Goal: Check status: Check status

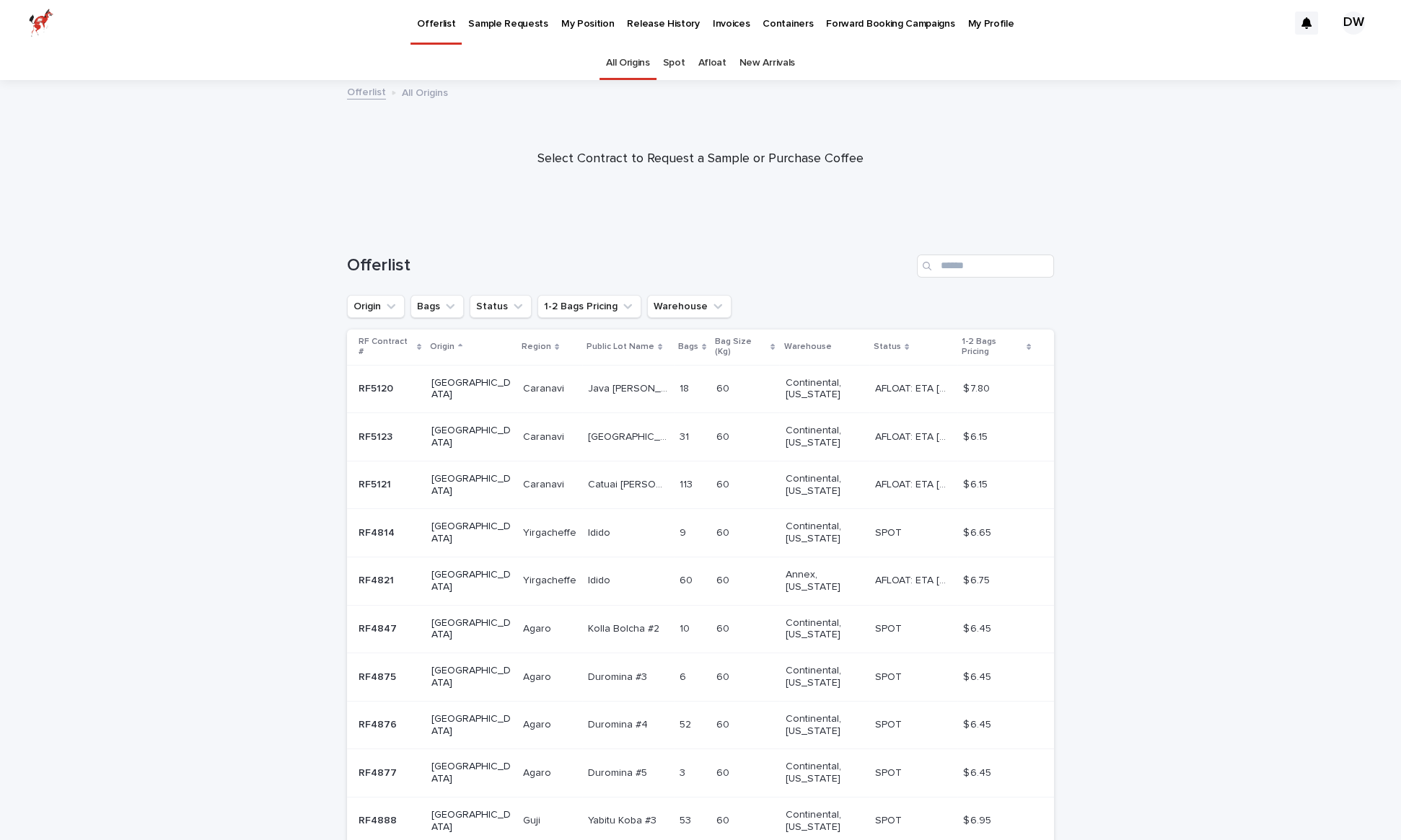
click at [589, 29] on p "My Position" at bounding box center [588, 15] width 53 height 30
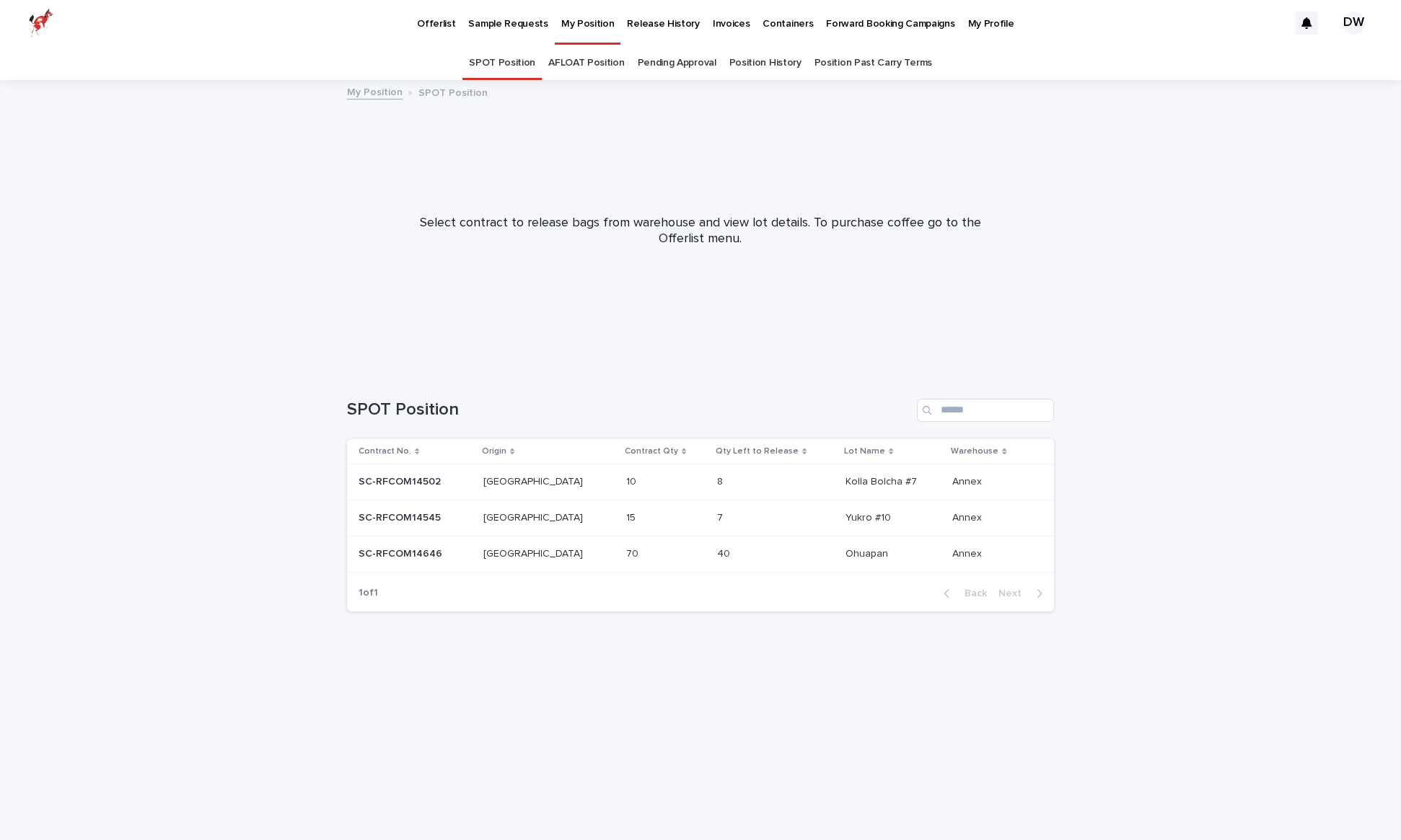
click at [667, 65] on link "Pending Approval" at bounding box center [676, 63] width 79 height 34
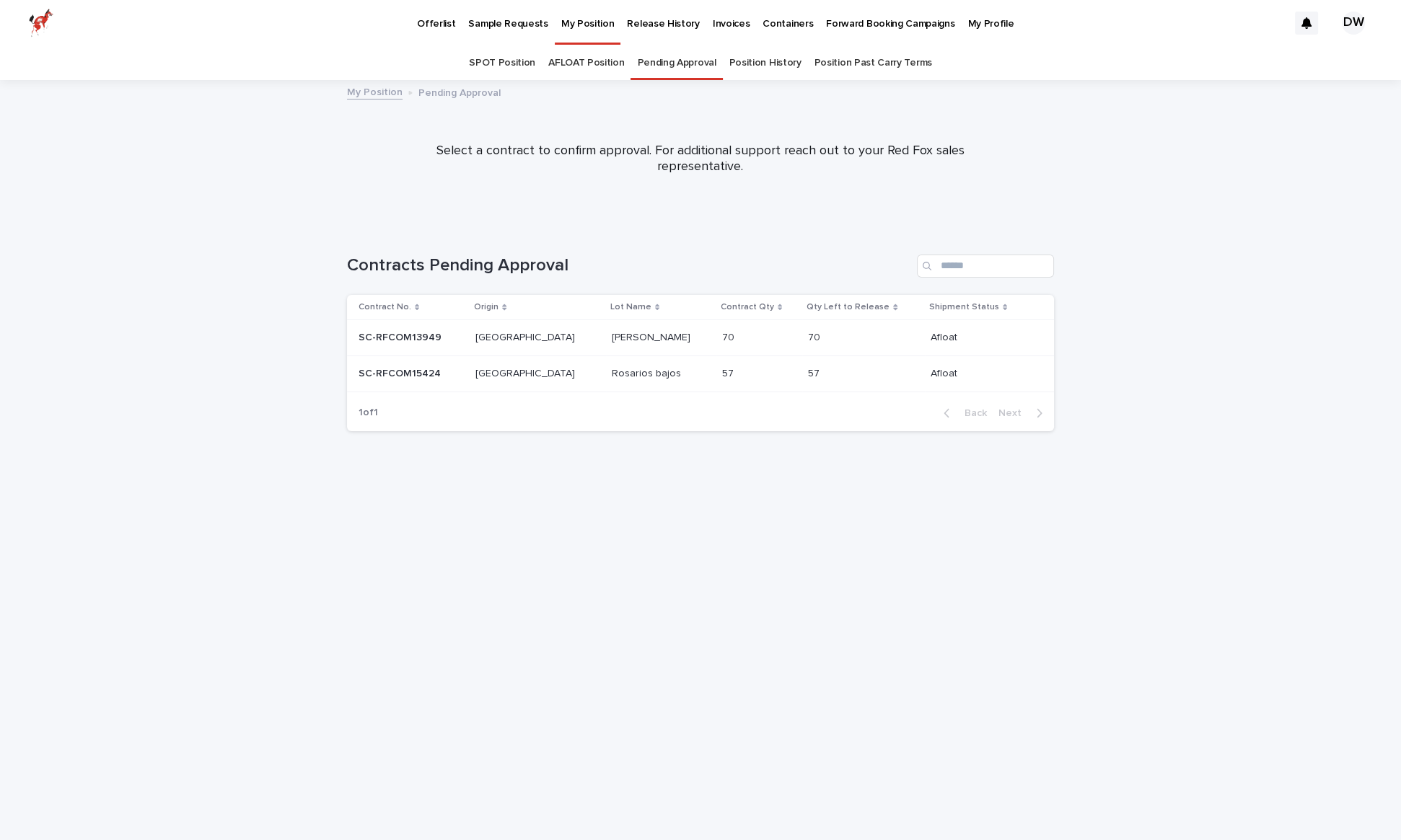
click at [644, 339] on p at bounding box center [662, 338] width 99 height 12
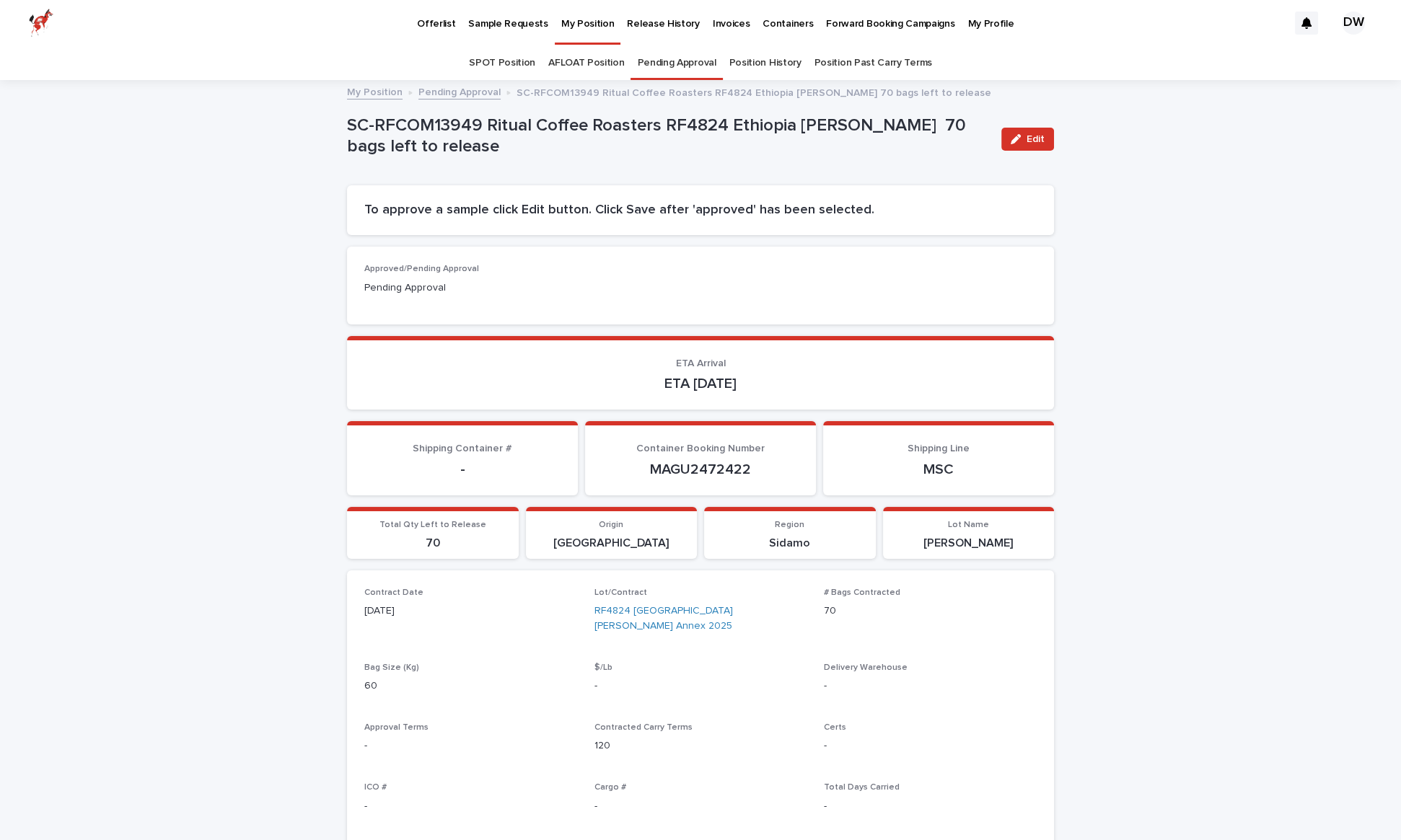
click at [659, 65] on link "Pending Approval" at bounding box center [676, 63] width 79 height 34
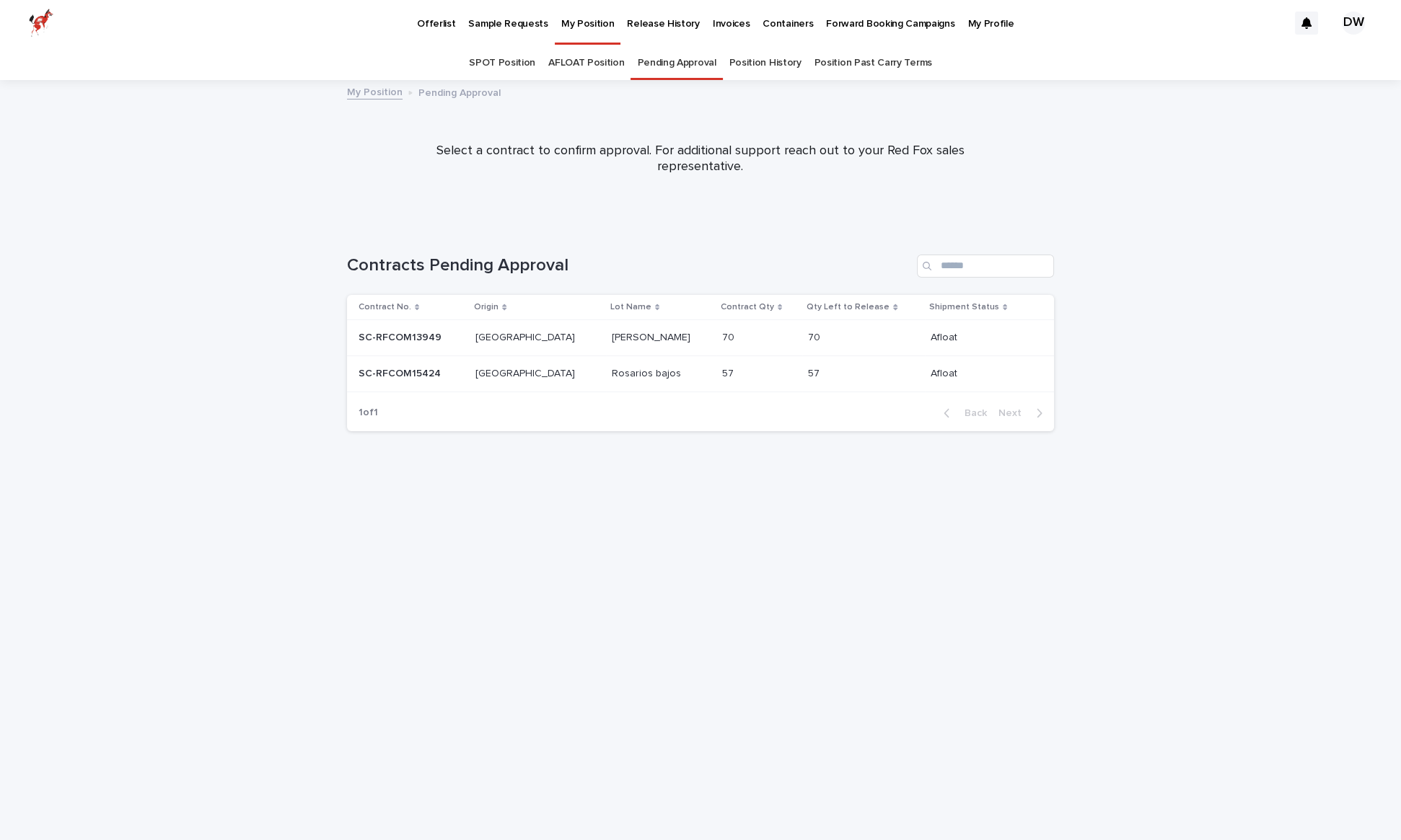
click at [657, 371] on p at bounding box center [662, 374] width 99 height 12
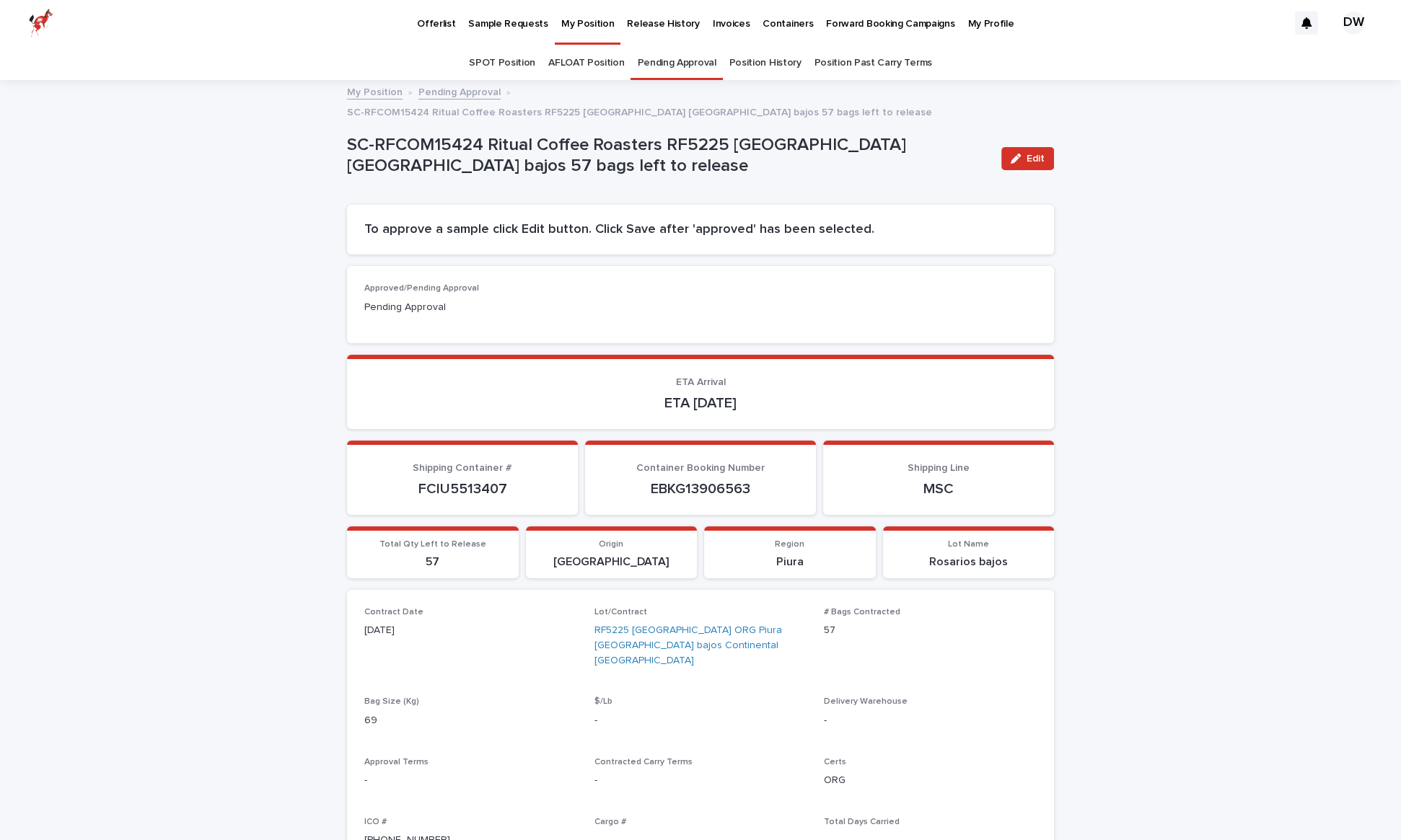
click at [639, 27] on p "Release History" at bounding box center [663, 15] width 73 height 30
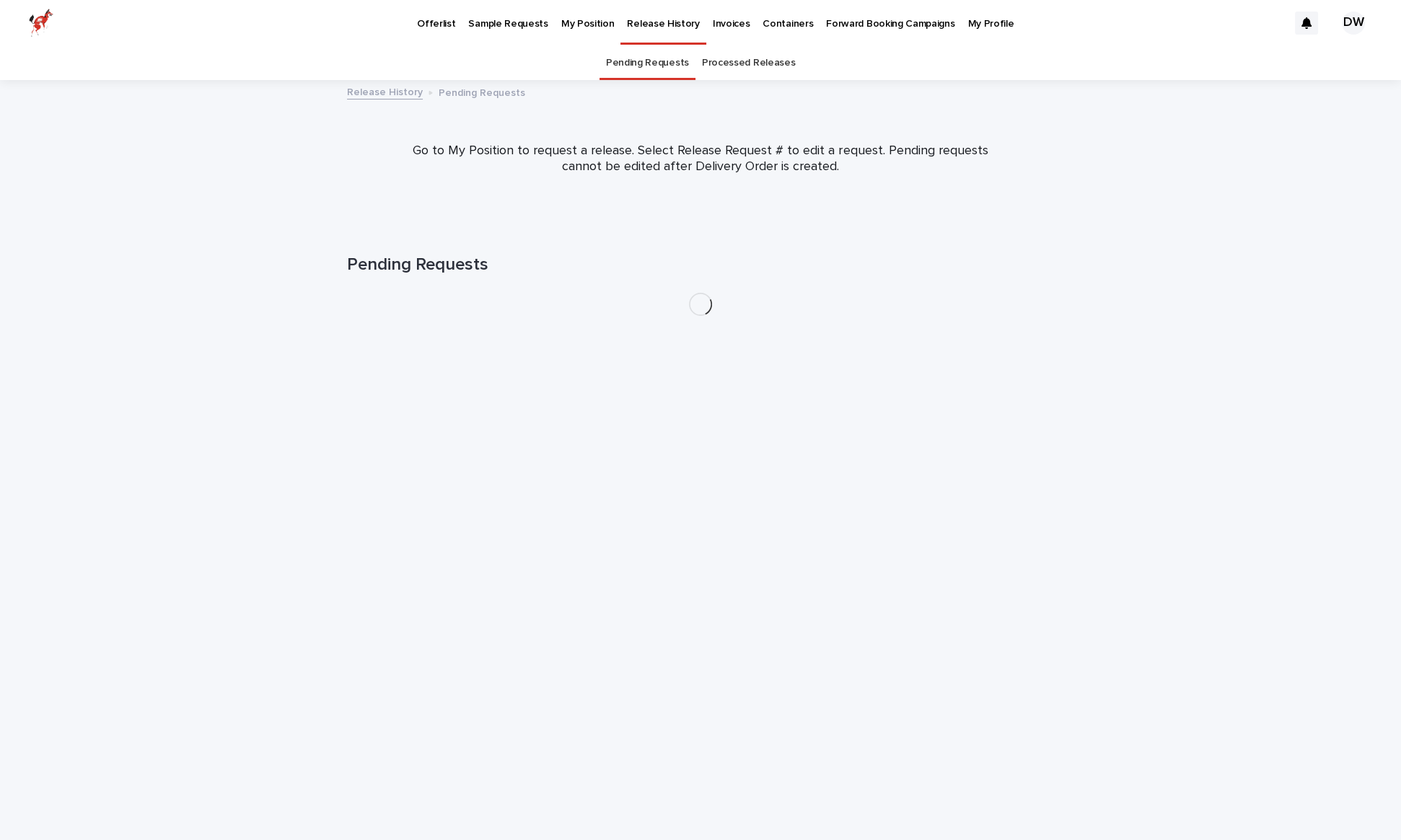
click at [718, 22] on p "Invoices" at bounding box center [731, 15] width 37 height 30
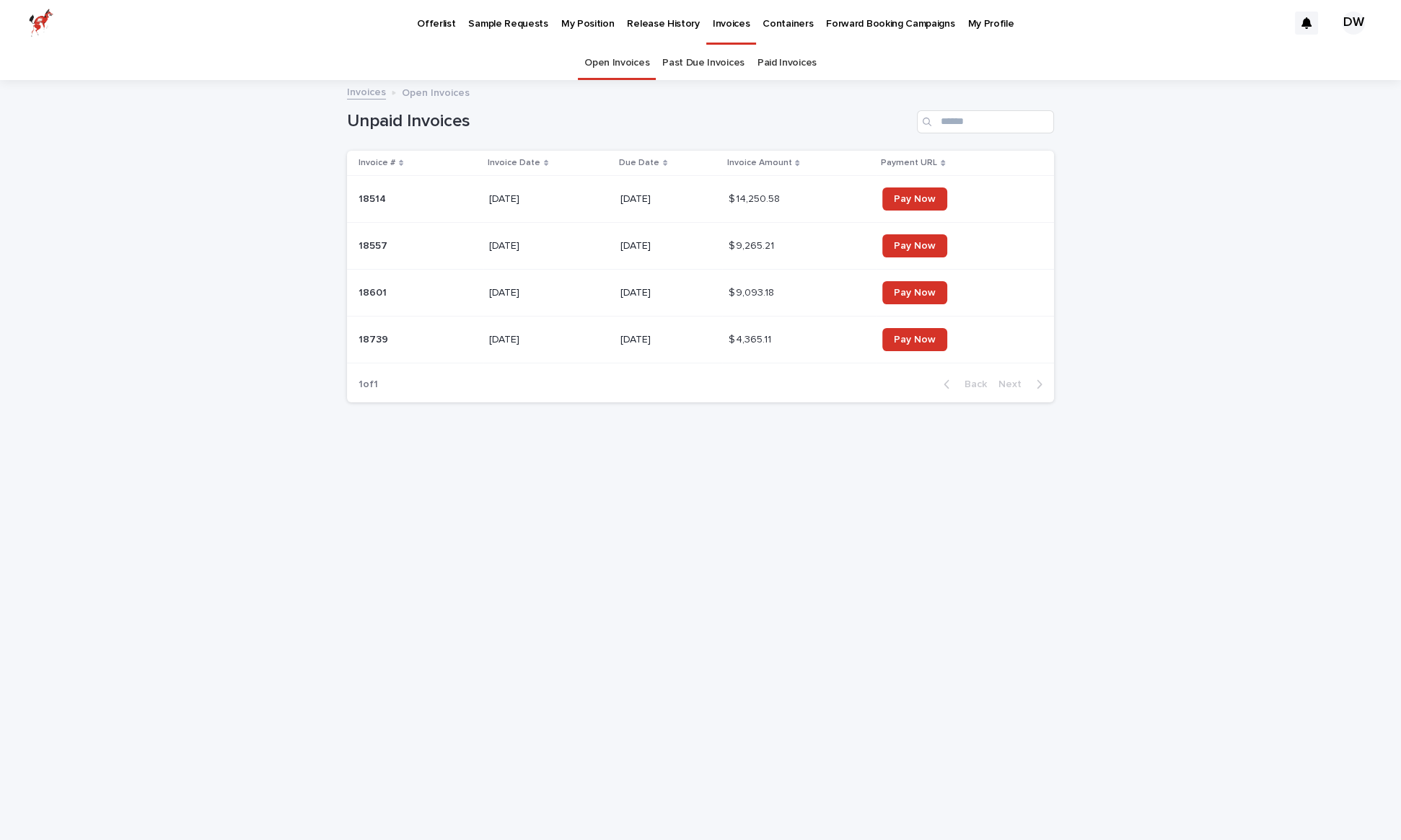
click at [678, 65] on link "Past Due Invoices" at bounding box center [703, 63] width 82 height 34
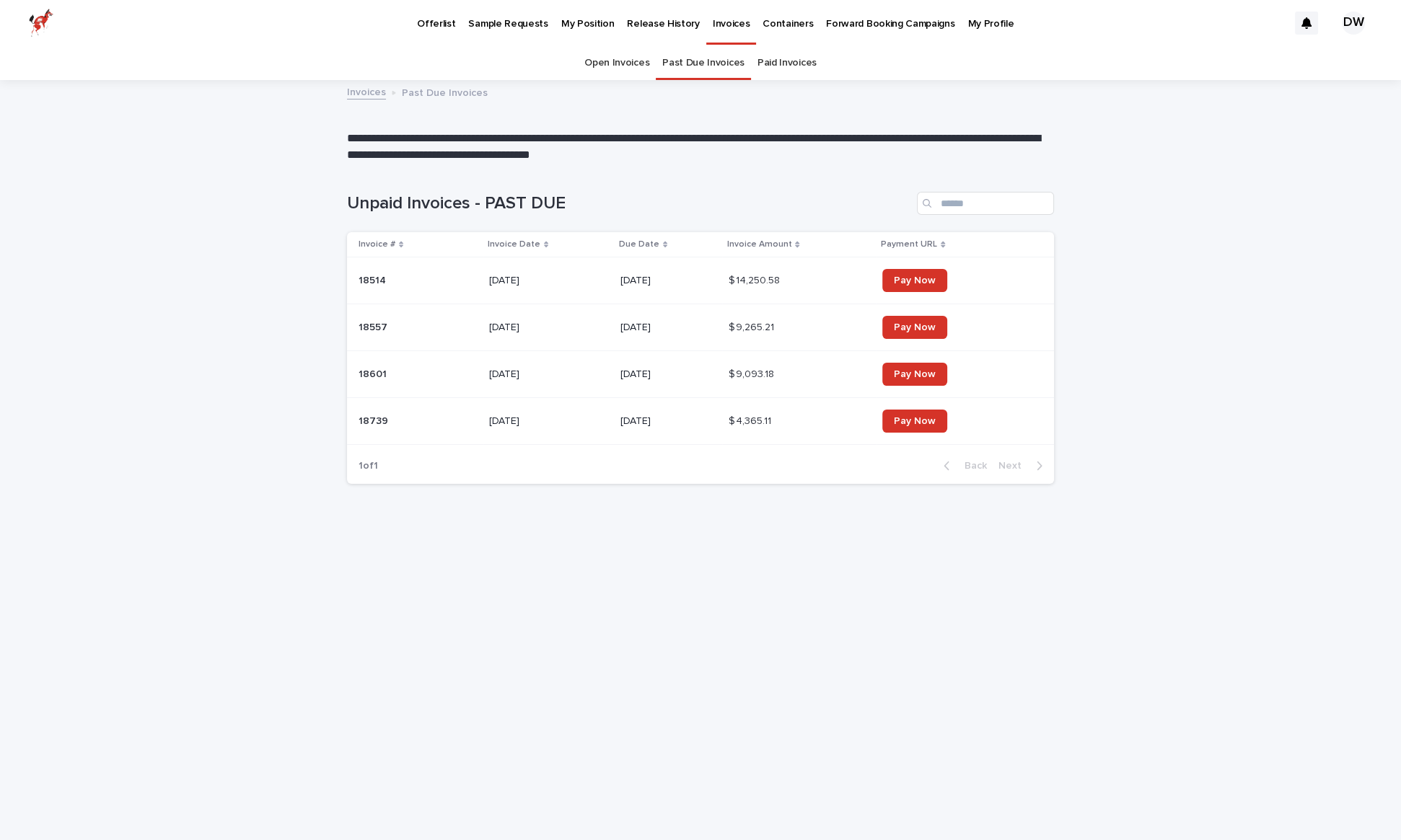
click at [777, 75] on link "Paid Invoices" at bounding box center [786, 63] width 59 height 34
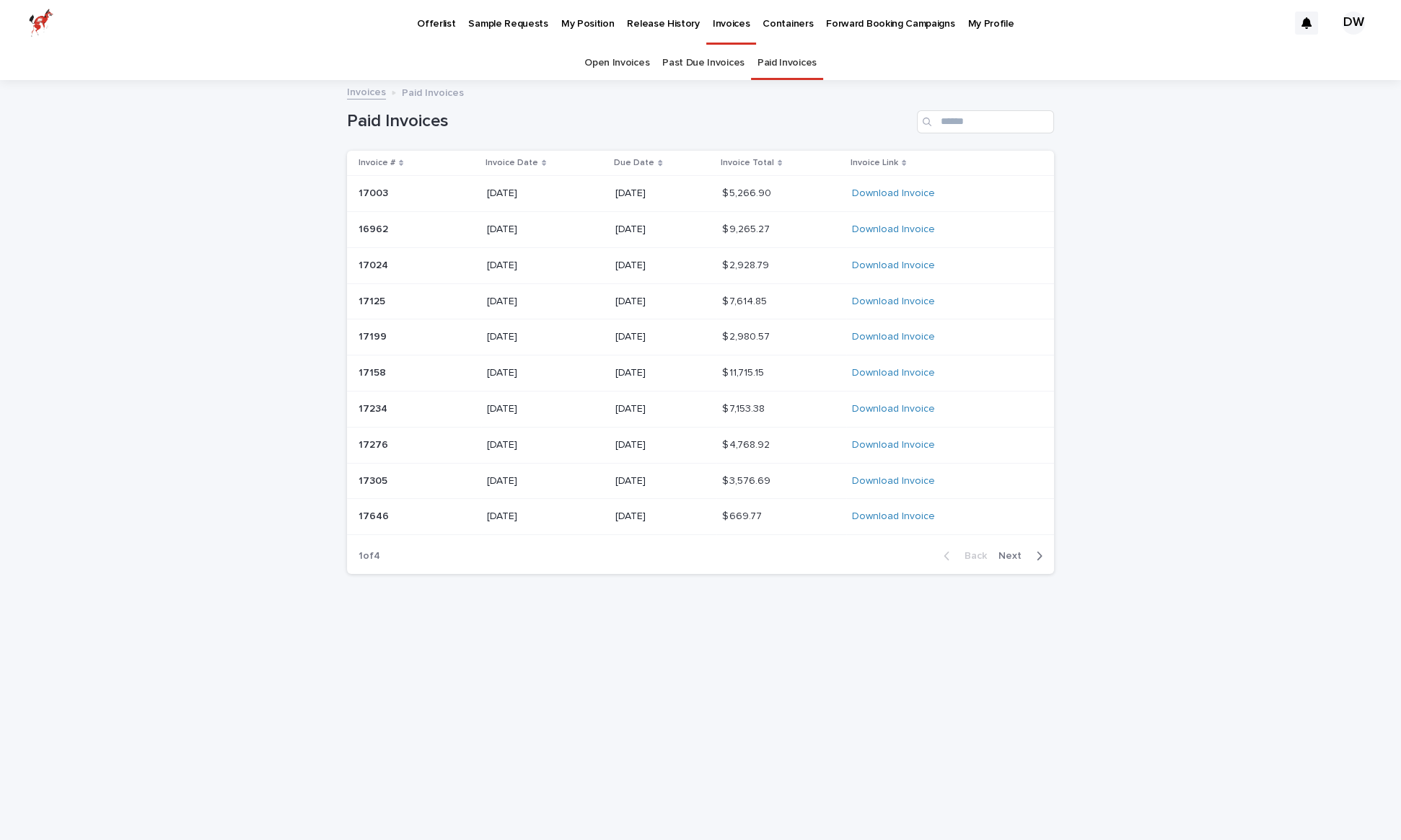
click at [644, 160] on p "Due Date" at bounding box center [634, 163] width 41 height 16
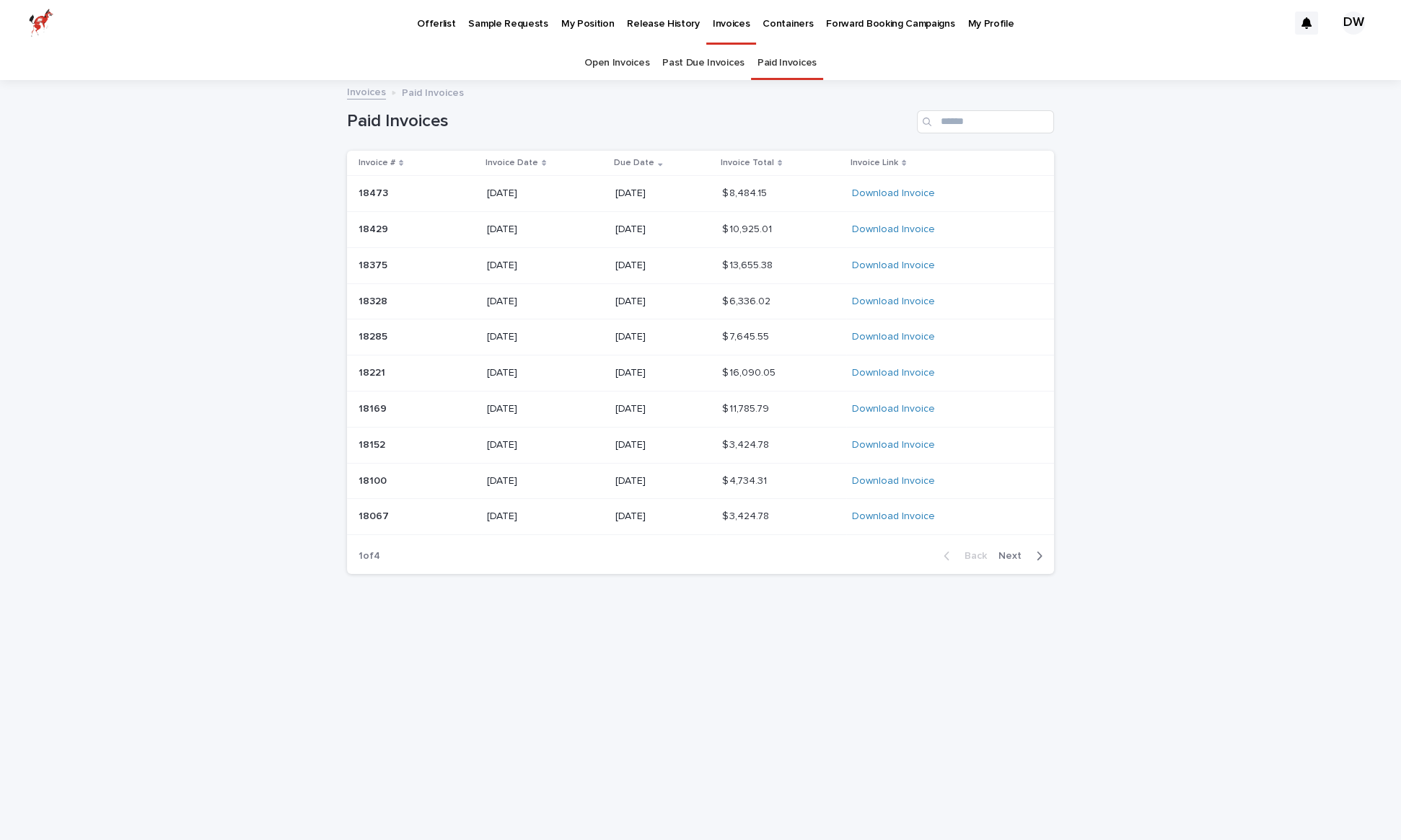
click at [644, 160] on p "Due Date" at bounding box center [634, 163] width 41 height 16
click at [620, 60] on link "Open Invoices" at bounding box center [616, 63] width 65 height 34
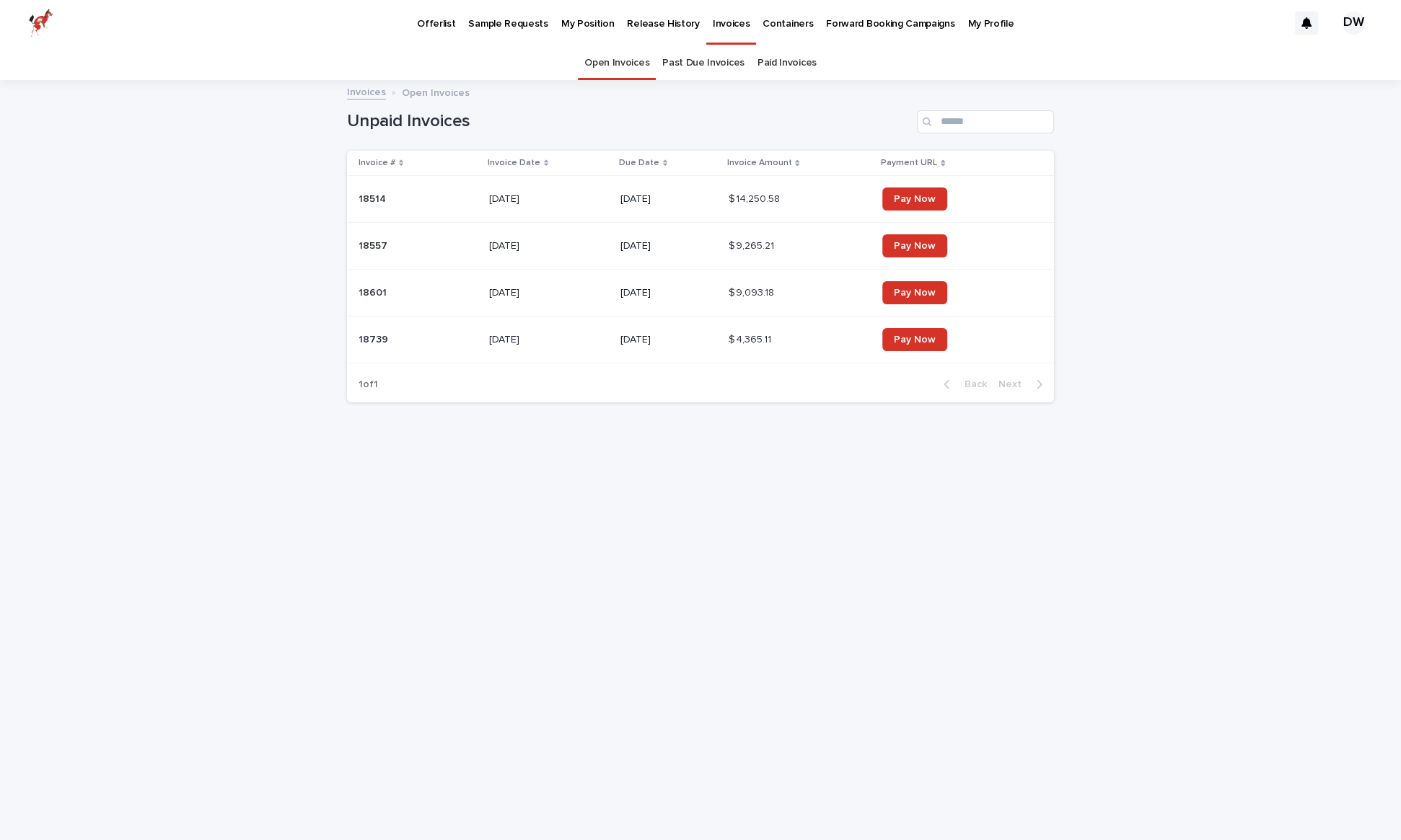
click at [581, 23] on p "My Position" at bounding box center [588, 15] width 53 height 30
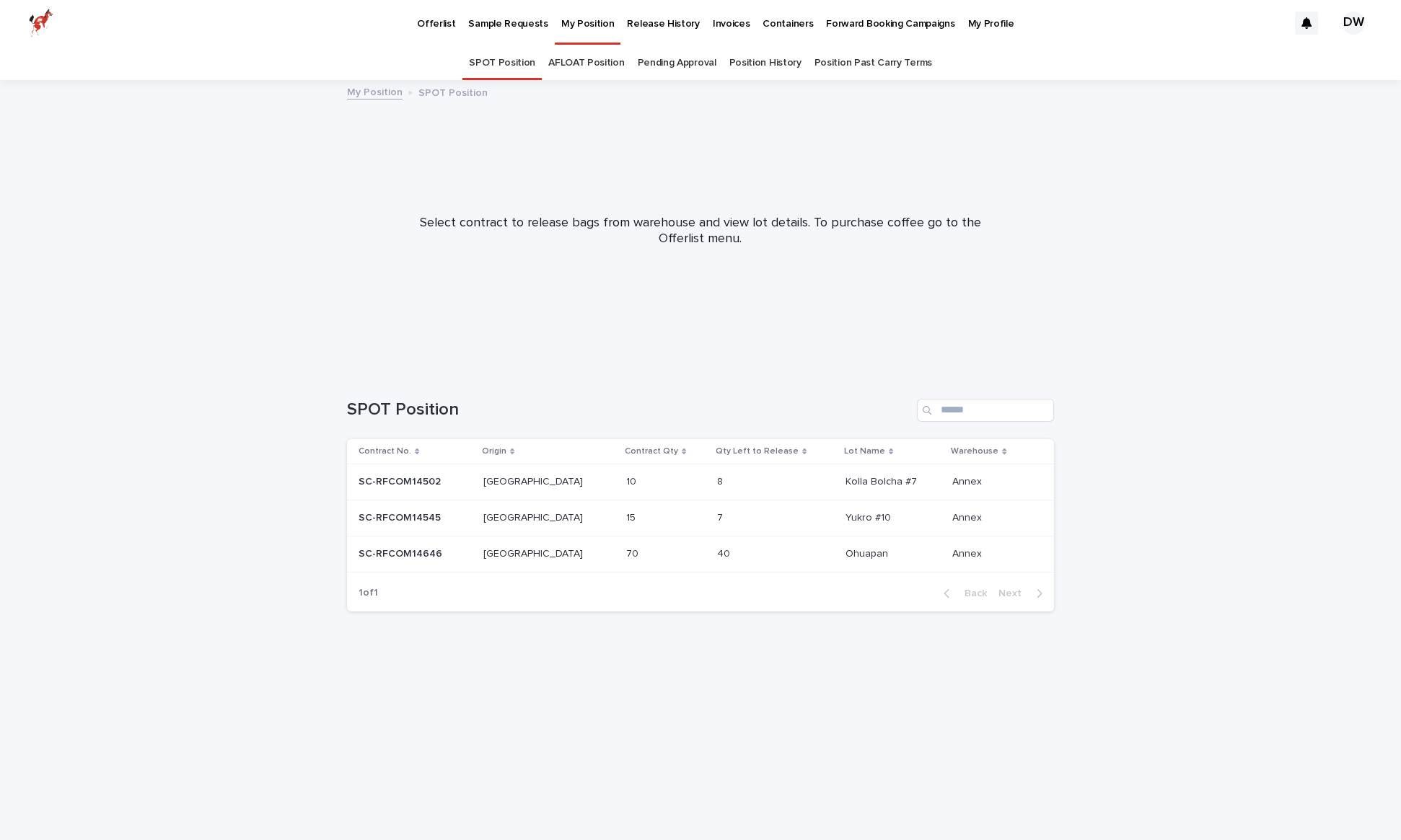
click at [603, 72] on link "AFLOAT Position" at bounding box center [586, 63] width 76 height 34
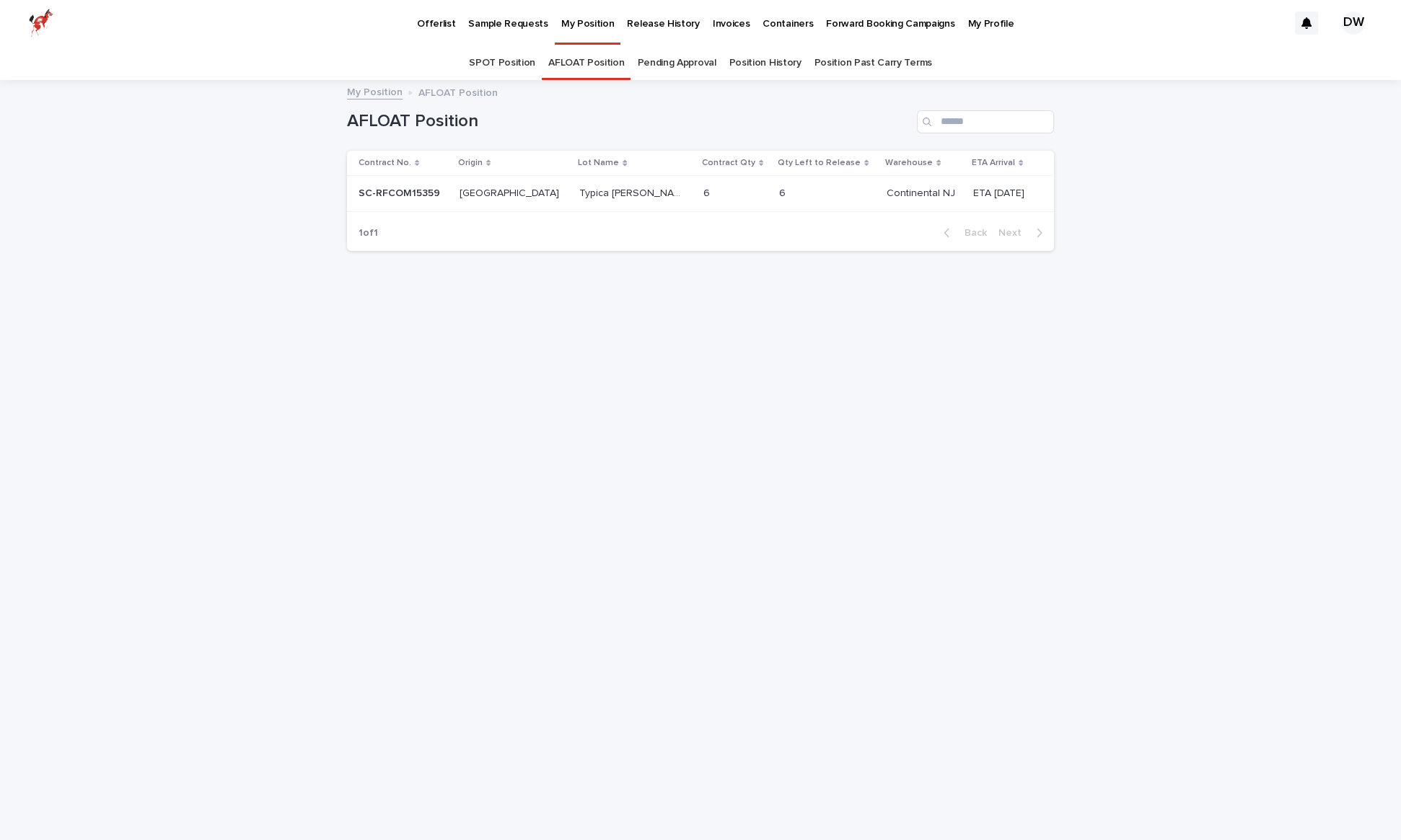
click at [661, 65] on link "Pending Approval" at bounding box center [676, 63] width 79 height 34
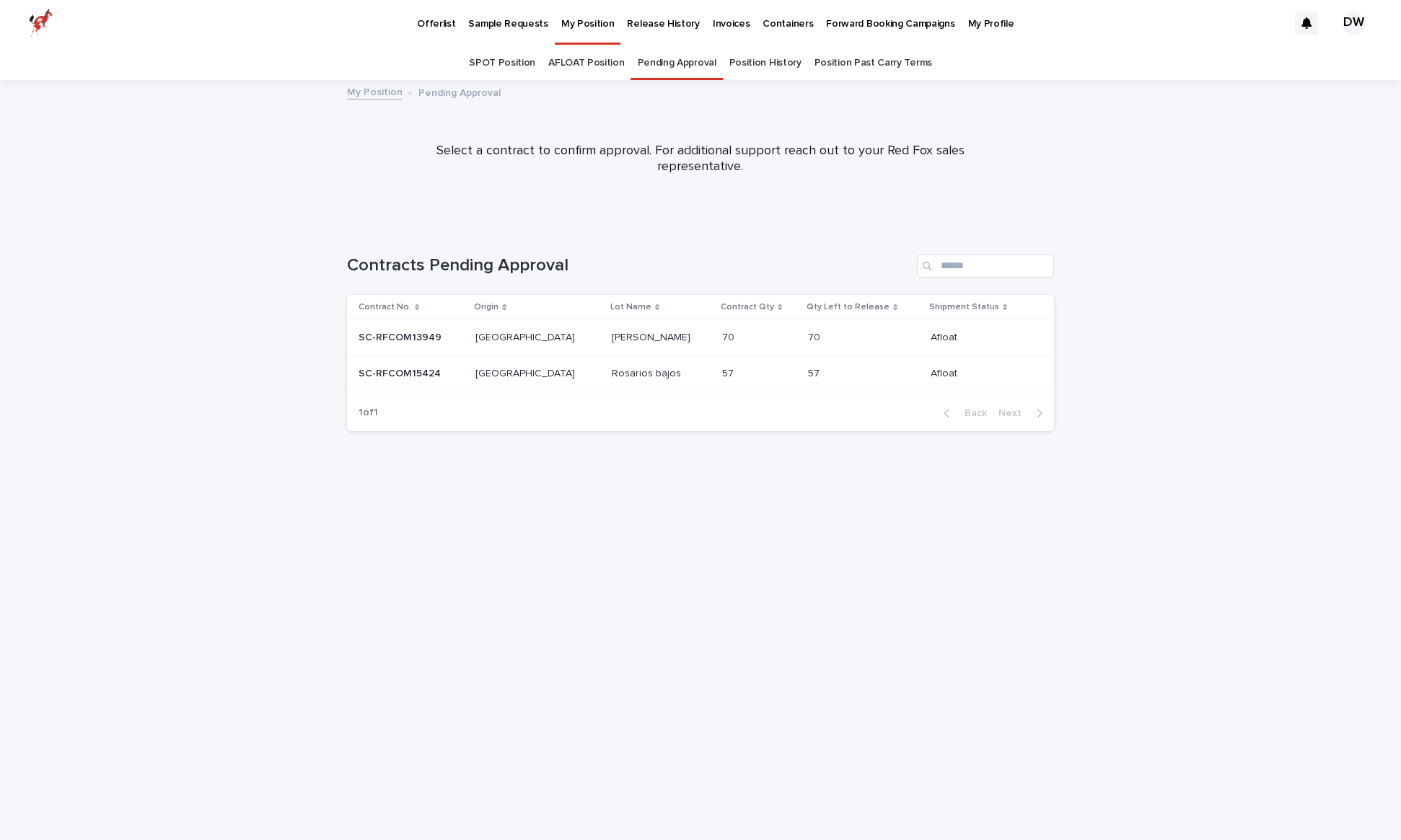
click at [776, 57] on link "Position History" at bounding box center [766, 63] width 73 height 34
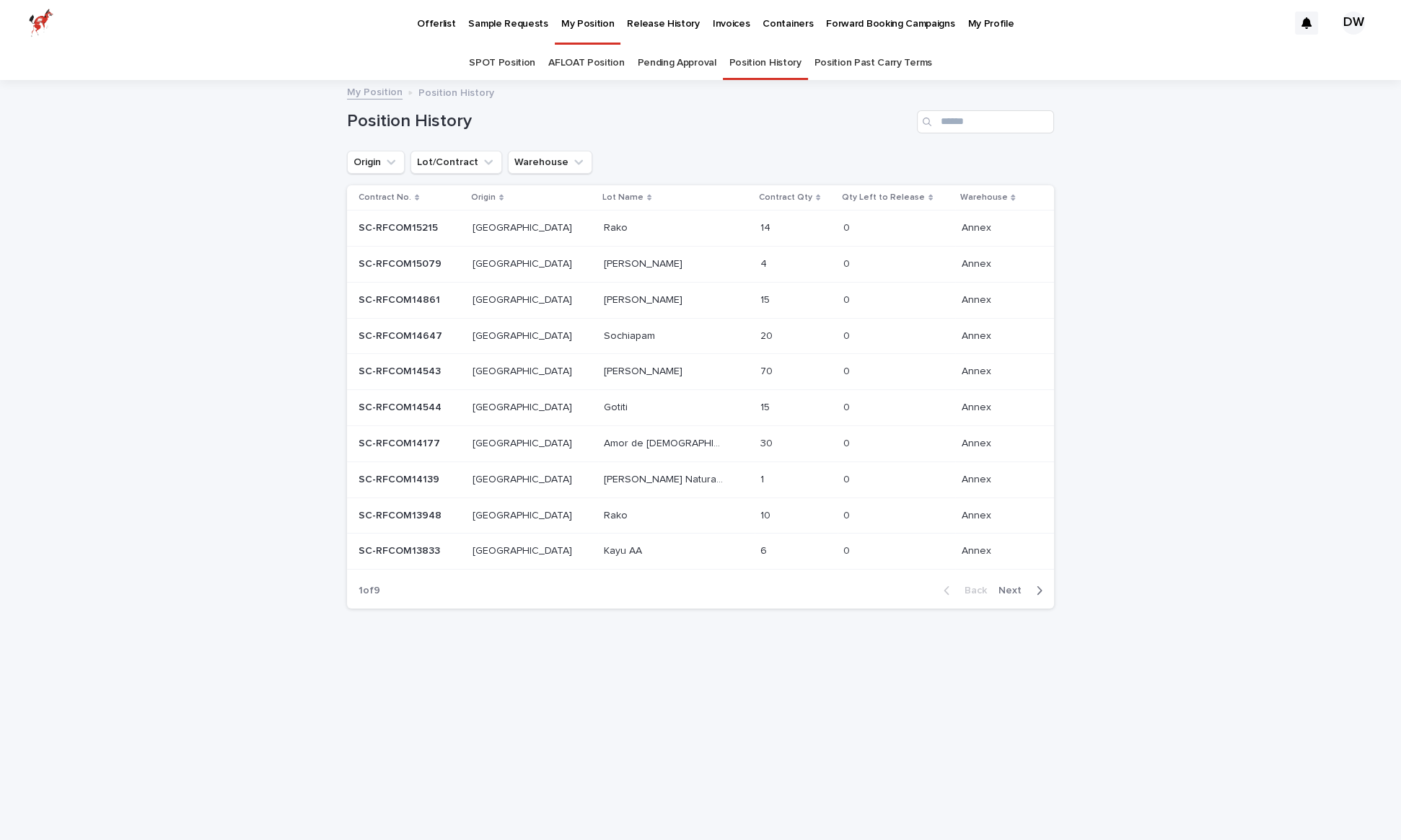
click at [1013, 591] on span "Next" at bounding box center [1014, 590] width 32 height 10
click at [1014, 588] on span "Next" at bounding box center [1014, 590] width 32 height 10
click at [984, 590] on span "Back" at bounding box center [971, 590] width 31 height 10
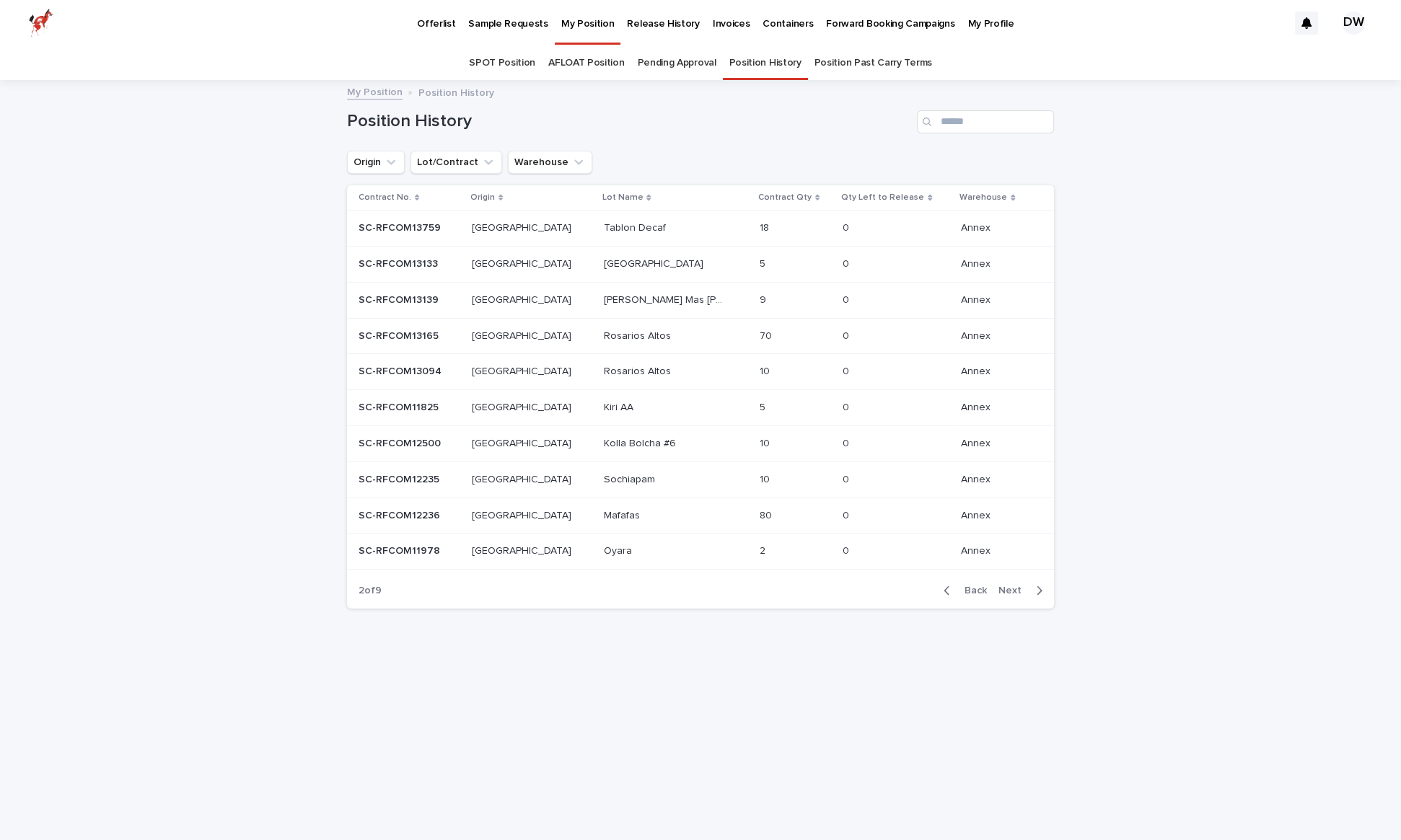
click at [980, 589] on span "Back" at bounding box center [971, 590] width 31 height 10
click at [1022, 592] on span "Next" at bounding box center [1014, 590] width 32 height 10
click at [696, 70] on link "Pending Approval" at bounding box center [676, 63] width 79 height 34
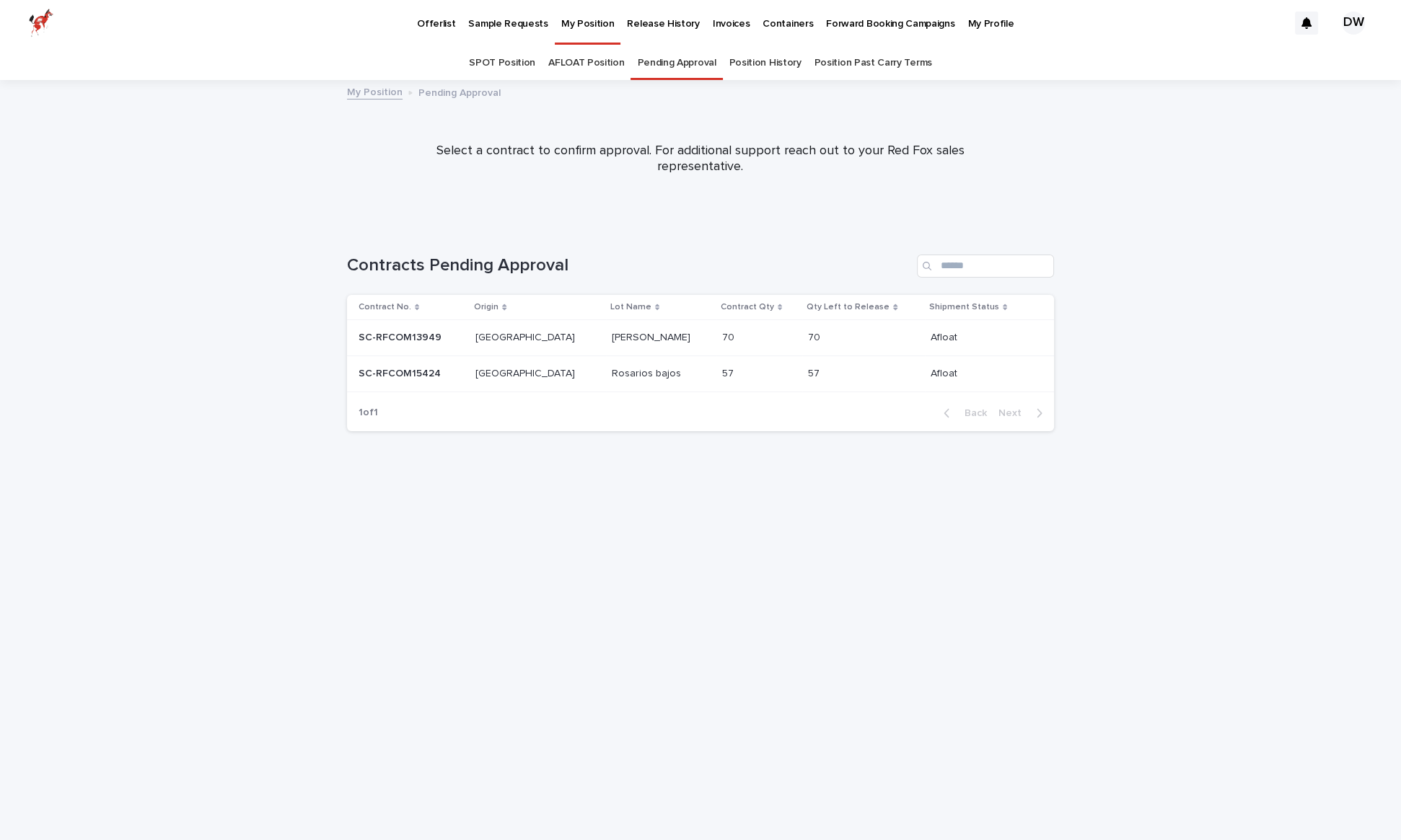
click at [585, 64] on link "AFLOAT Position" at bounding box center [586, 63] width 76 height 34
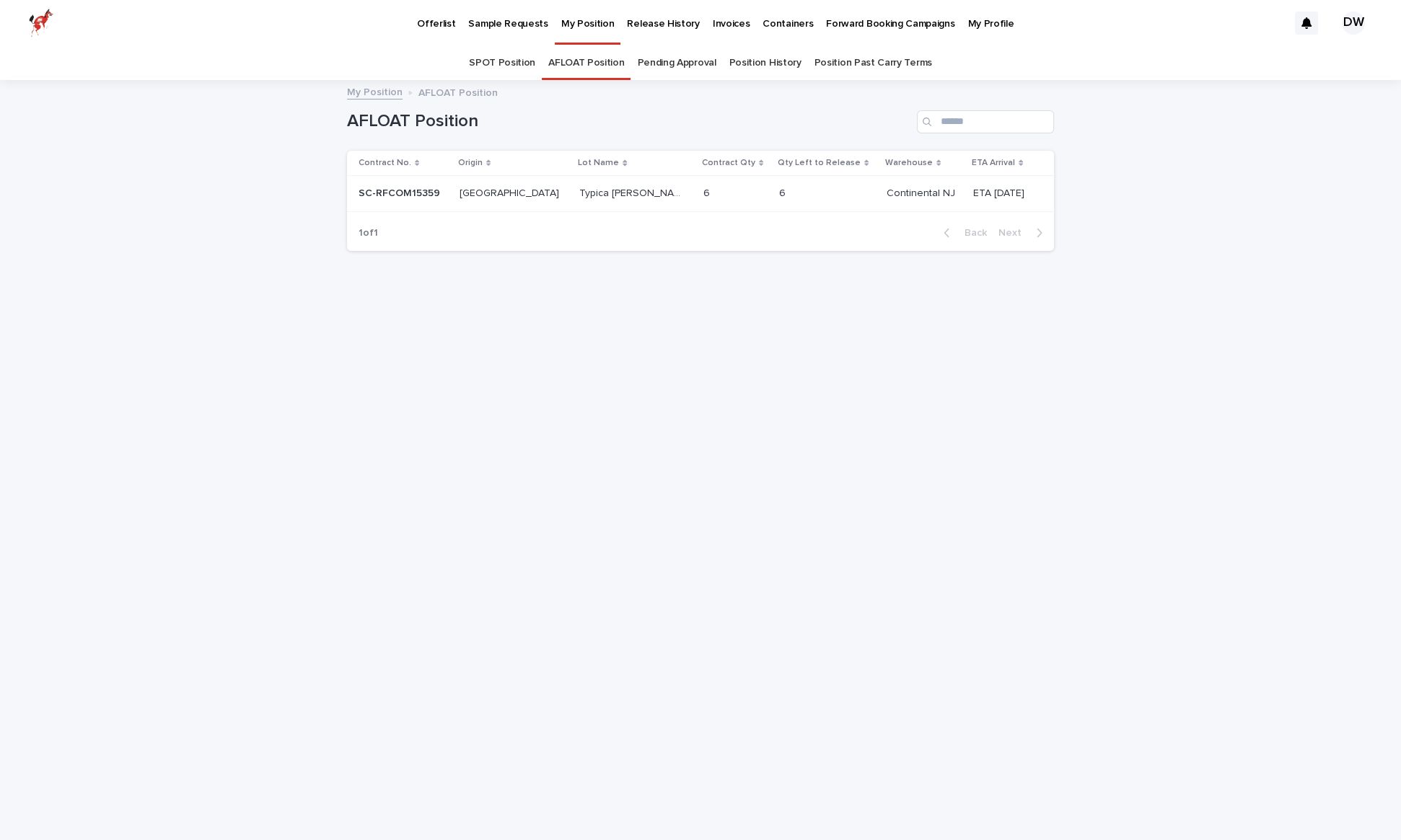
click at [529, 63] on link "SPOT Position" at bounding box center [501, 63] width 66 height 34
